Goal: Information Seeking & Learning: Learn about a topic

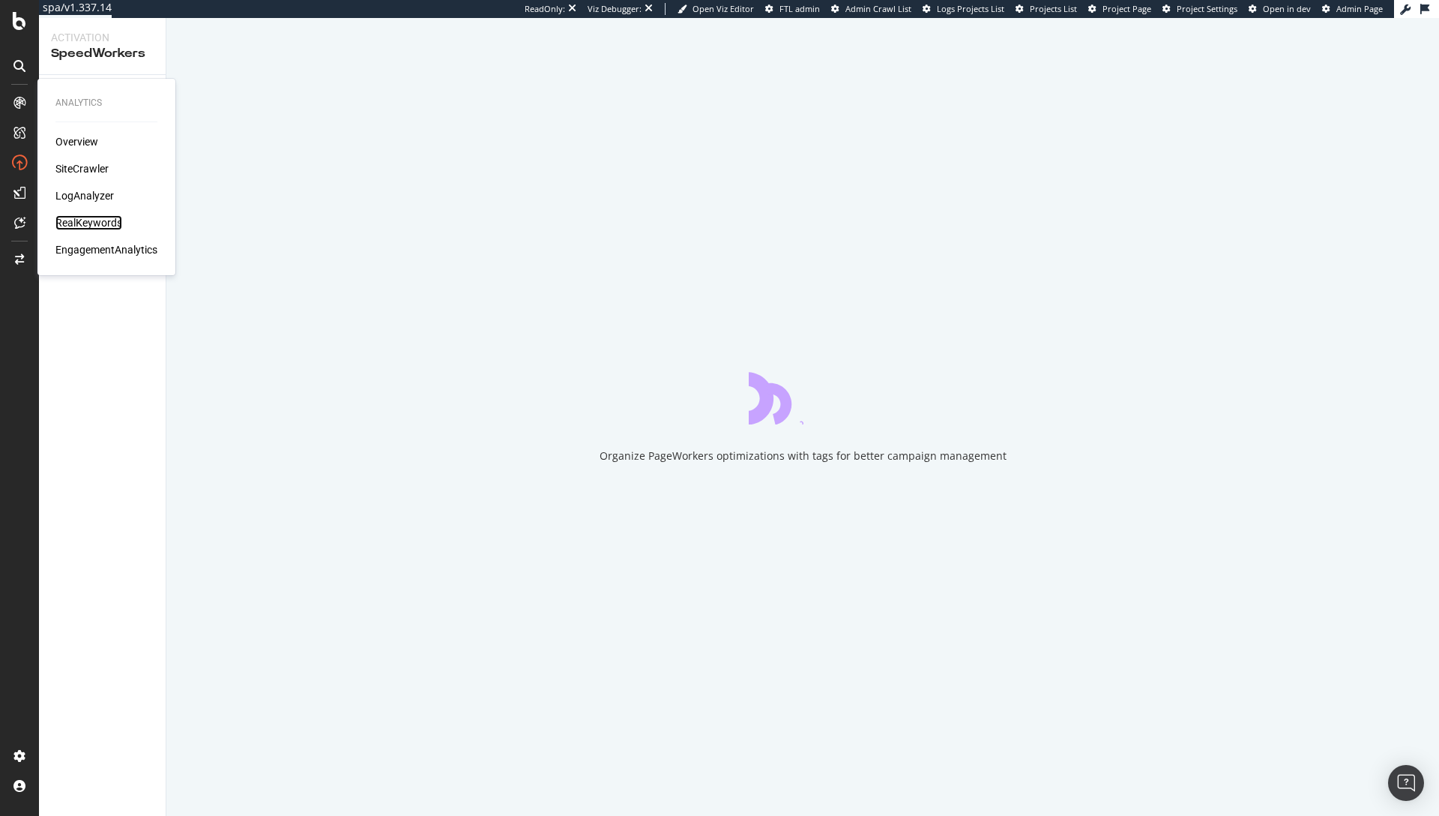
click at [103, 223] on div "RealKeywords" at bounding box center [88, 222] width 67 height 15
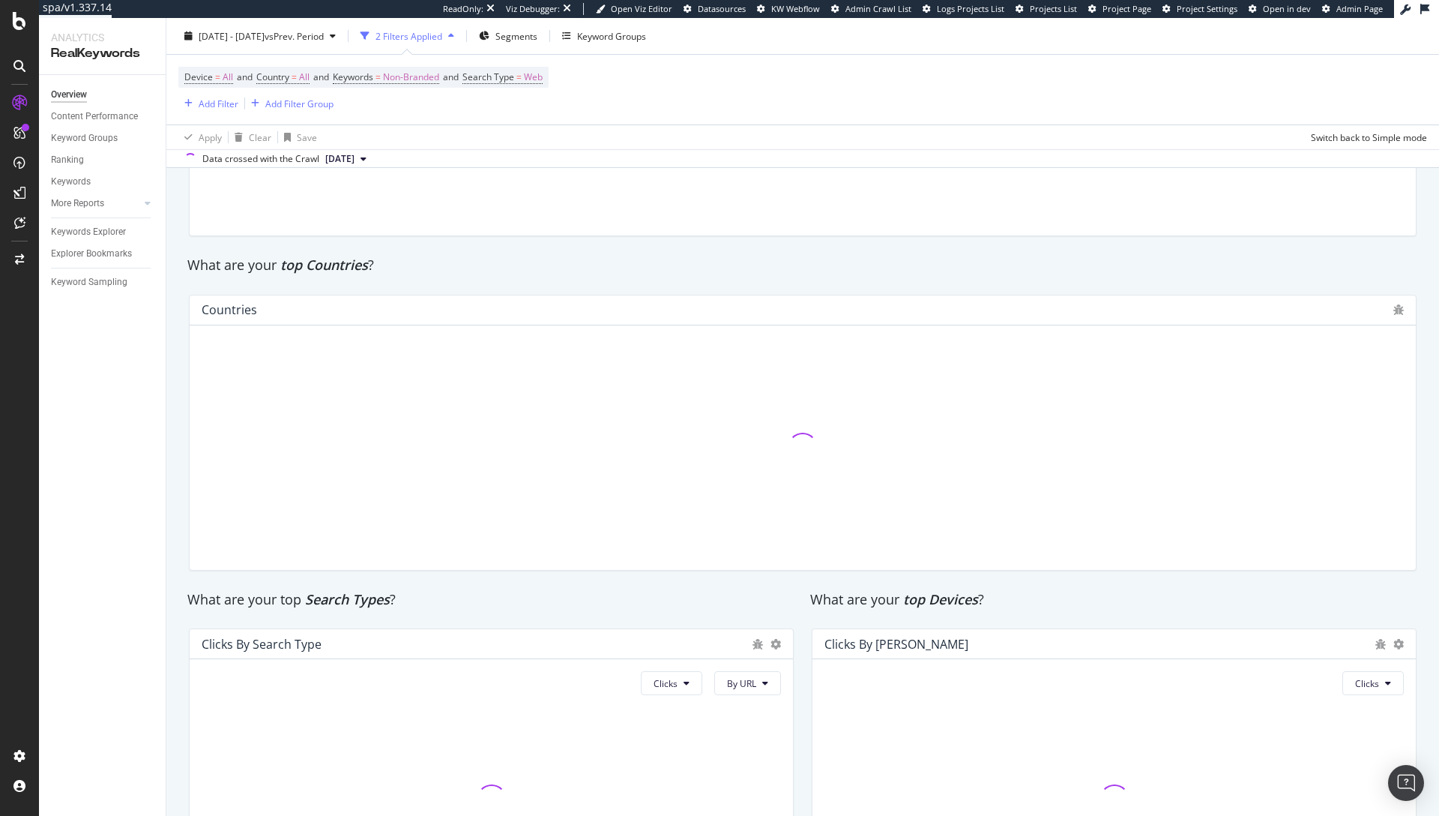
scroll to position [1411, 0]
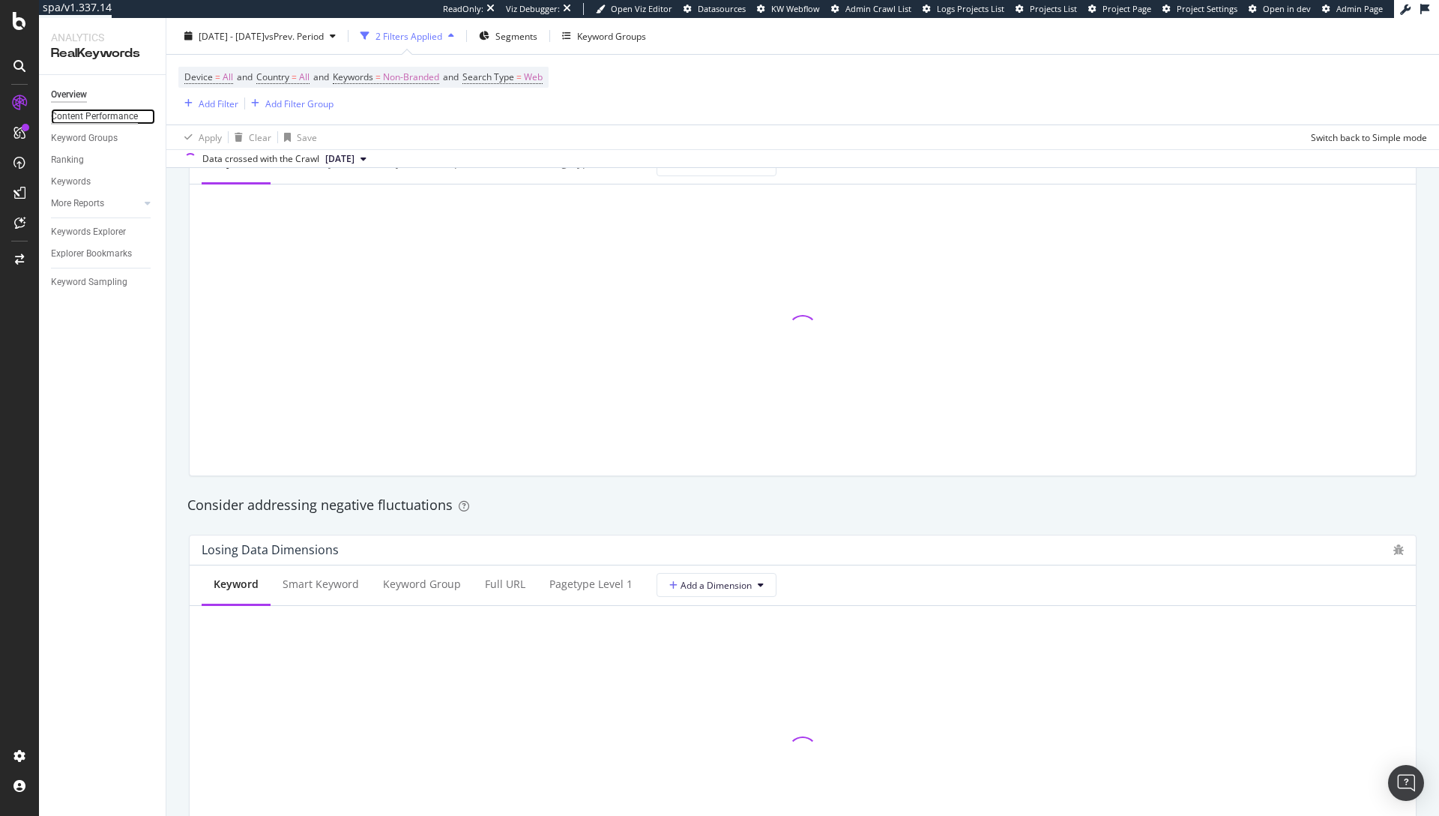
click at [91, 113] on div "Content Performance" at bounding box center [94, 117] width 87 height 16
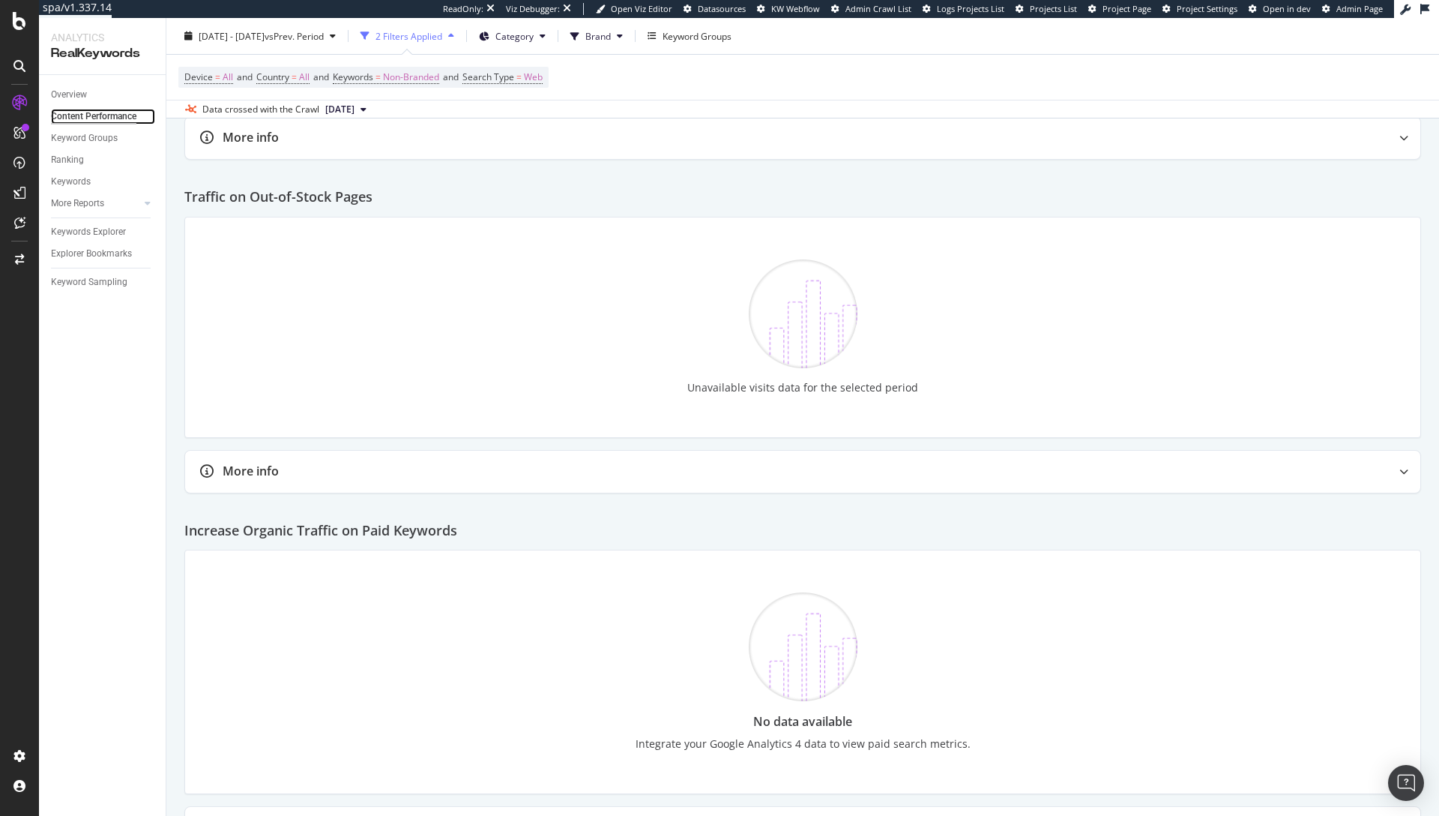
scroll to position [1351, 0]
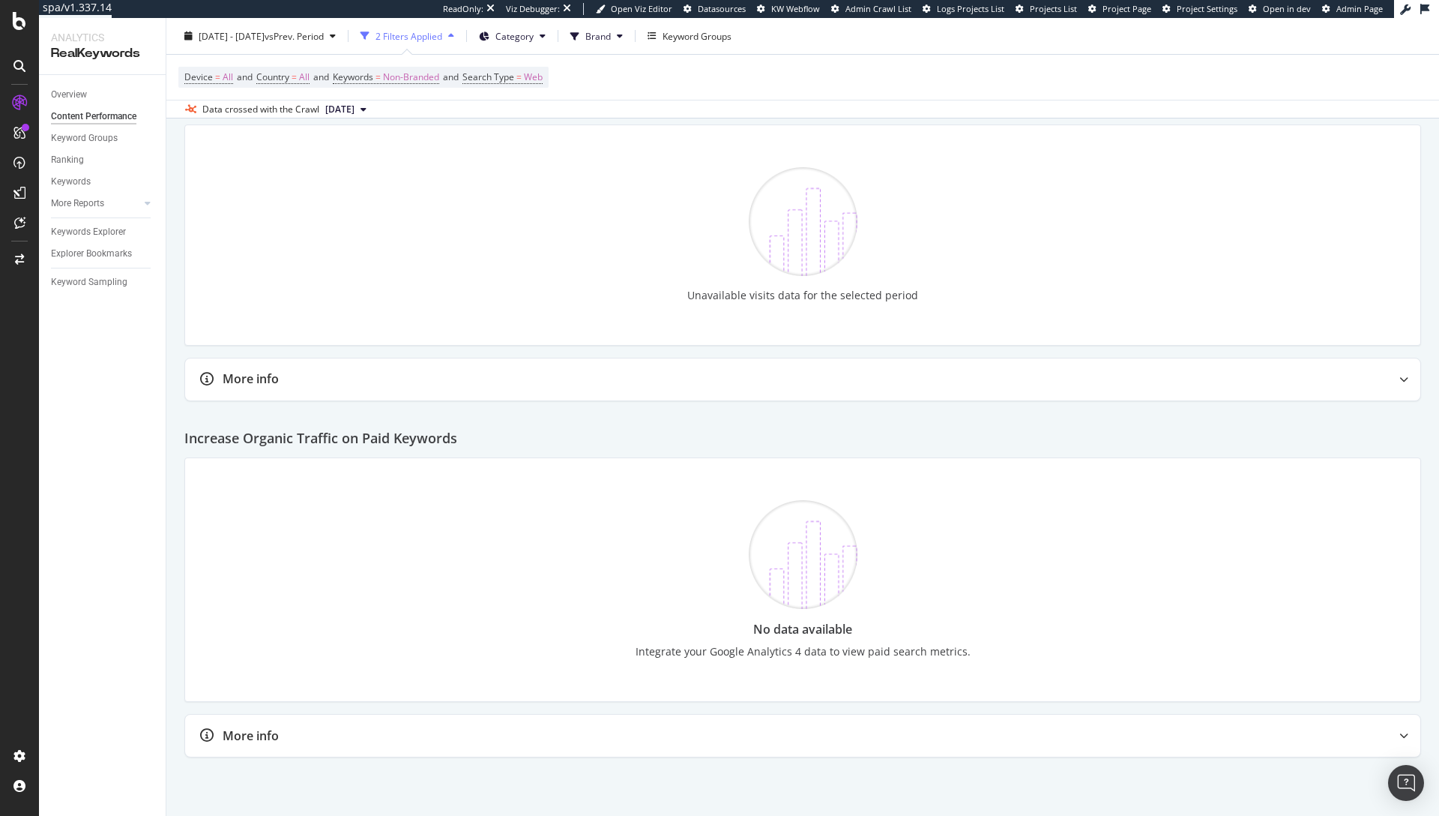
click at [91, 148] on div "Keyword Groups" at bounding box center [108, 138] width 115 height 22
click at [82, 136] on div "Keyword Groups" at bounding box center [84, 138] width 67 height 16
